Goal: Transaction & Acquisition: Purchase product/service

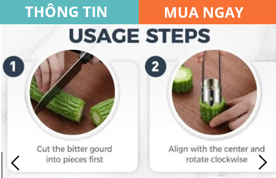
click at [193, 13] on h3 "MUA NGAY" at bounding box center [213, 12] width 98 height 23
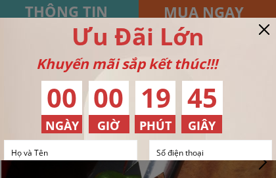
click at [26, 147] on input "text" at bounding box center [71, 153] width 126 height 24
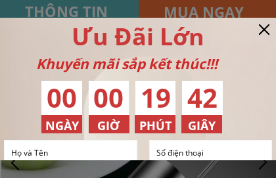
type input "[PERSON_NAME]"
type input "0934020642"
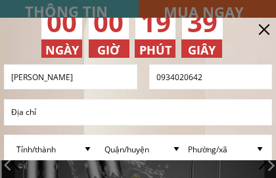
scroll to position [76, 0]
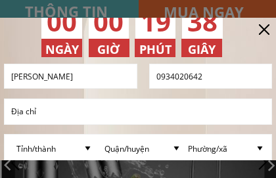
click at [26, 114] on input "text" at bounding box center [138, 111] width 261 height 25
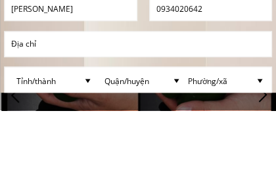
click at [21, 99] on input "text" at bounding box center [138, 111] width 261 height 25
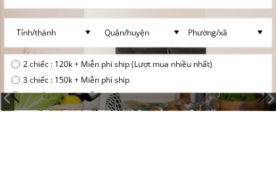
scroll to position [129, 0]
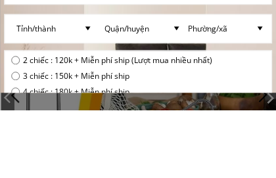
type input "99/22 đg sô1 p 13 gò vấp"
click at [16, 122] on div "2 chiếc : 120k + Miễn phí ship (Lượt mua nhiều nhất)" at bounding box center [111, 128] width 201 height 13
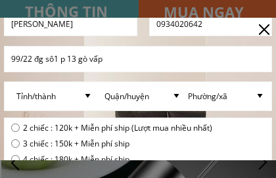
click at [13, 129] on input "radio" at bounding box center [15, 128] width 9 height 9
radio input "true"
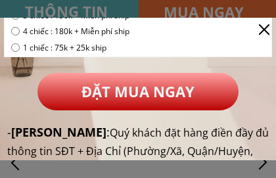
scroll to position [258, 0]
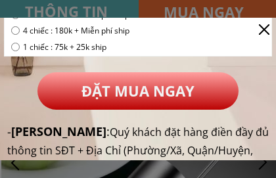
click at [126, 92] on p "ĐẶT MUA NGAY" at bounding box center [139, 91] width 202 height 38
